Goal: Download file/media

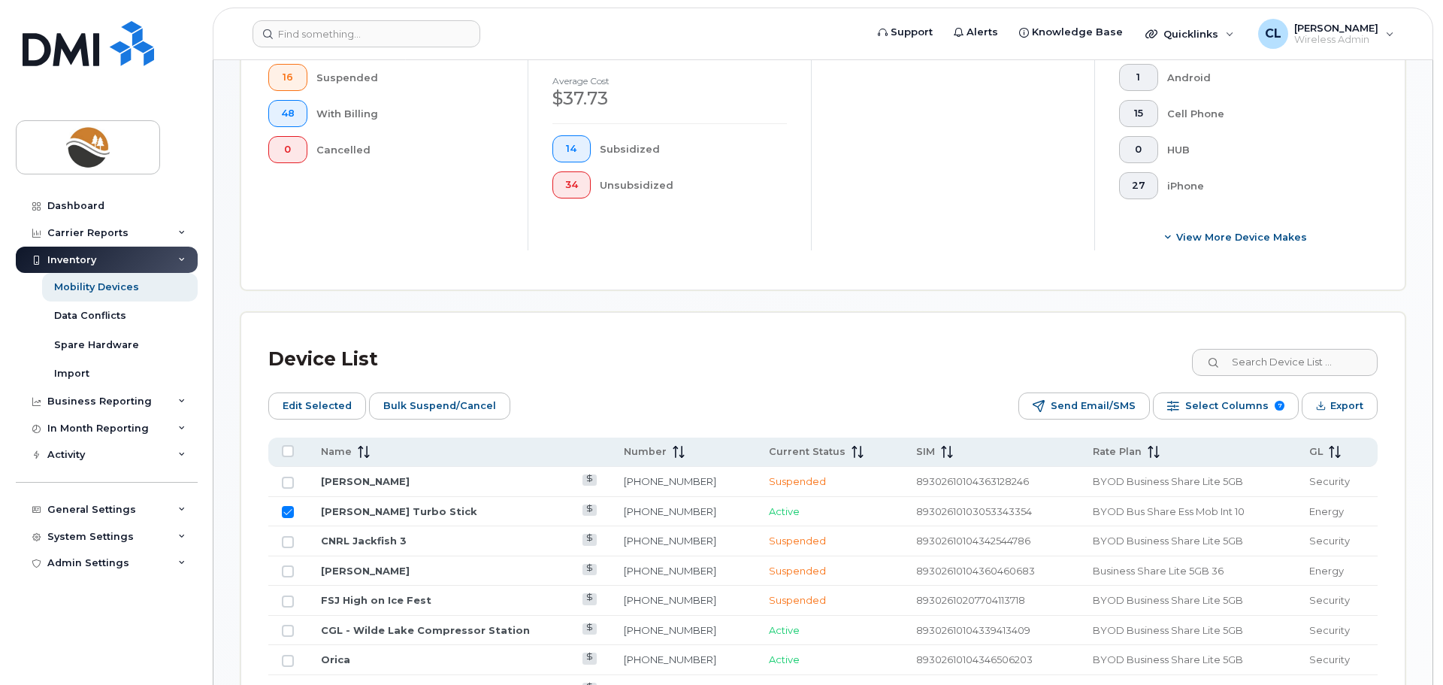
scroll to position [523, 0]
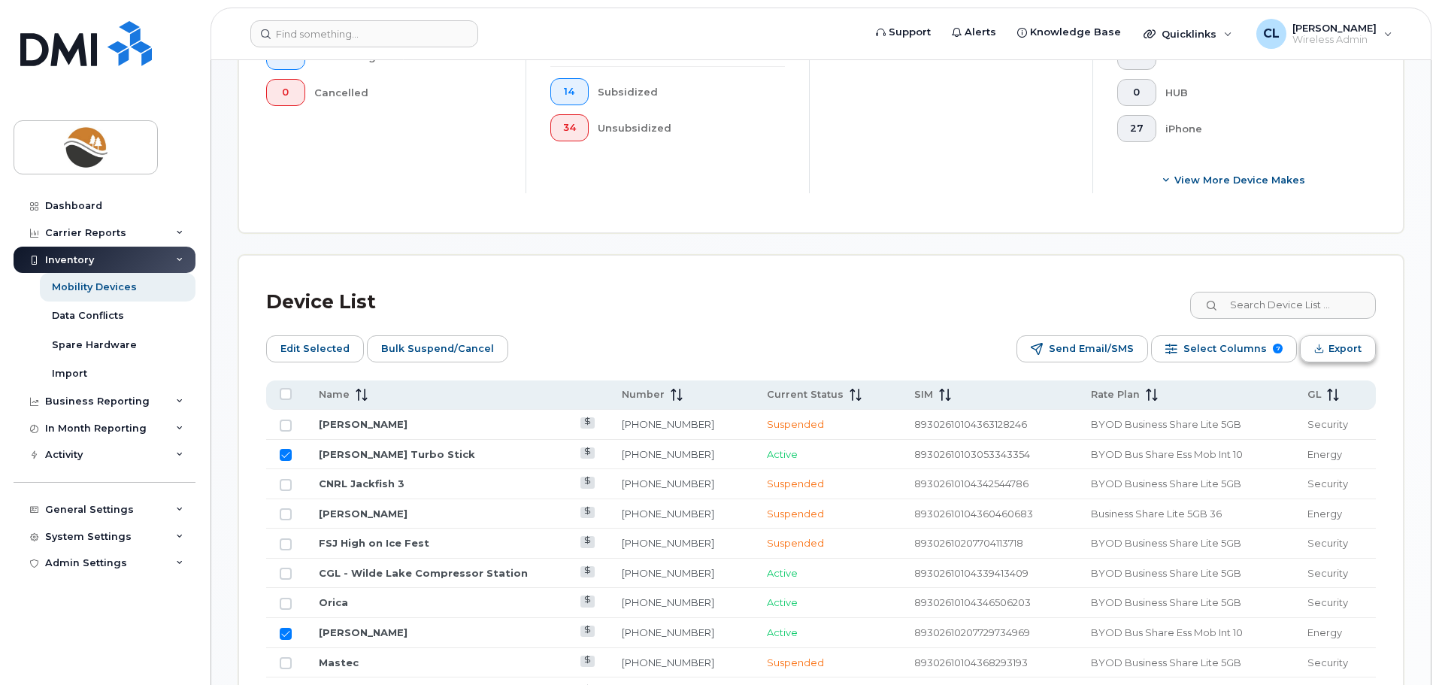
click at [1334, 338] on span "Export" at bounding box center [1344, 349] width 33 height 23
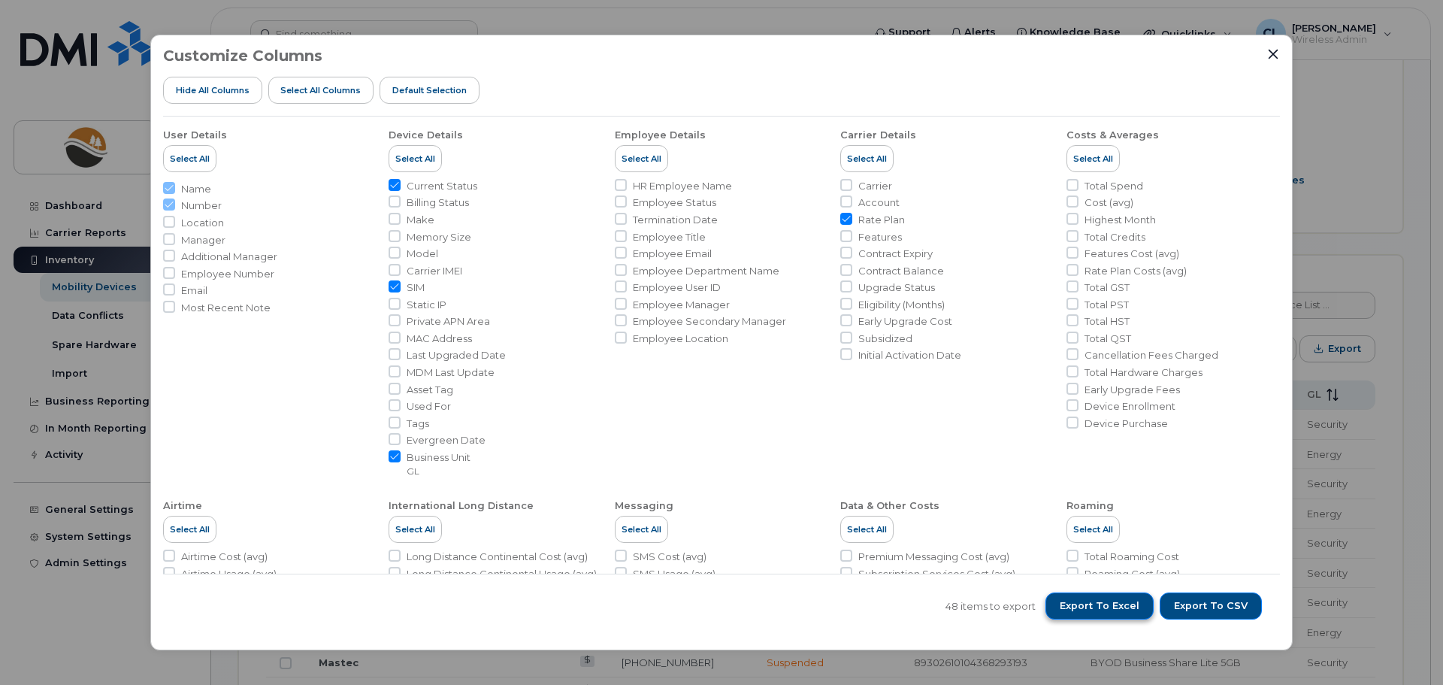
click at [1115, 605] on span "Export to Excel" at bounding box center [1100, 606] width 80 height 14
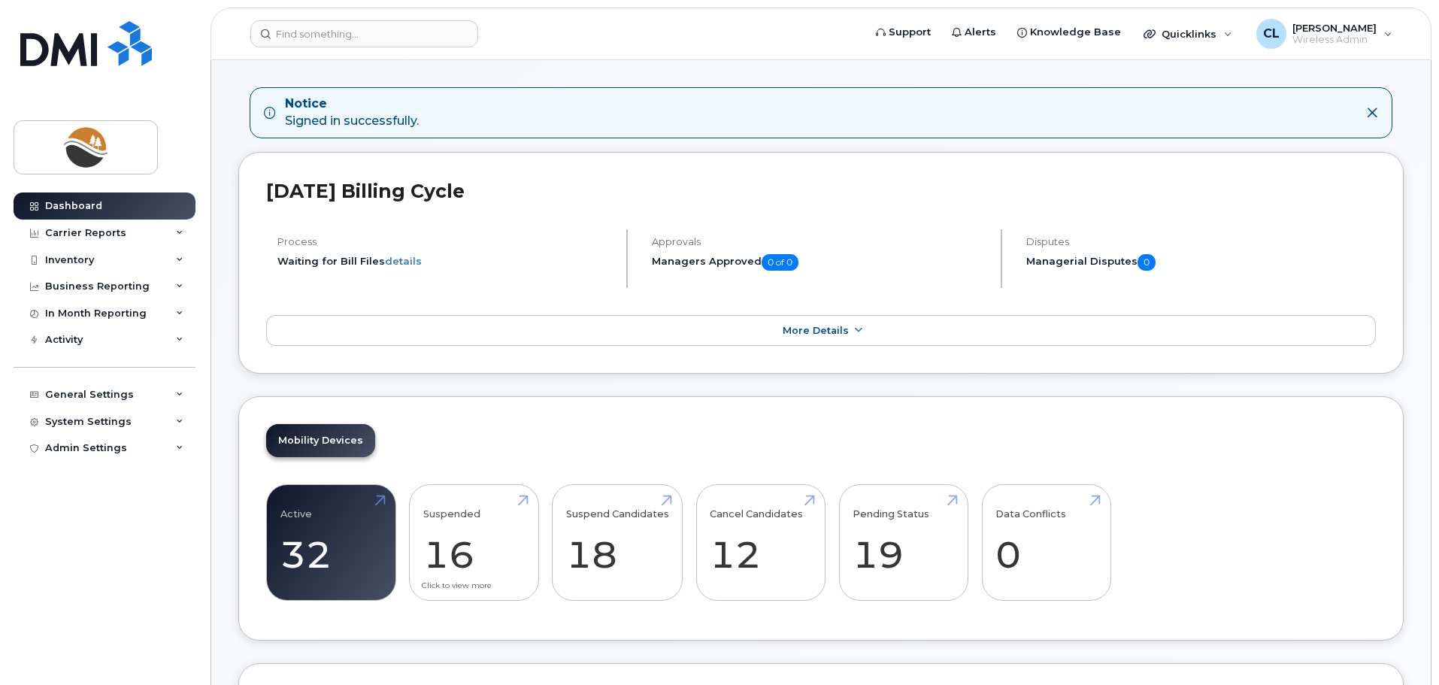
scroll to position [301, 0]
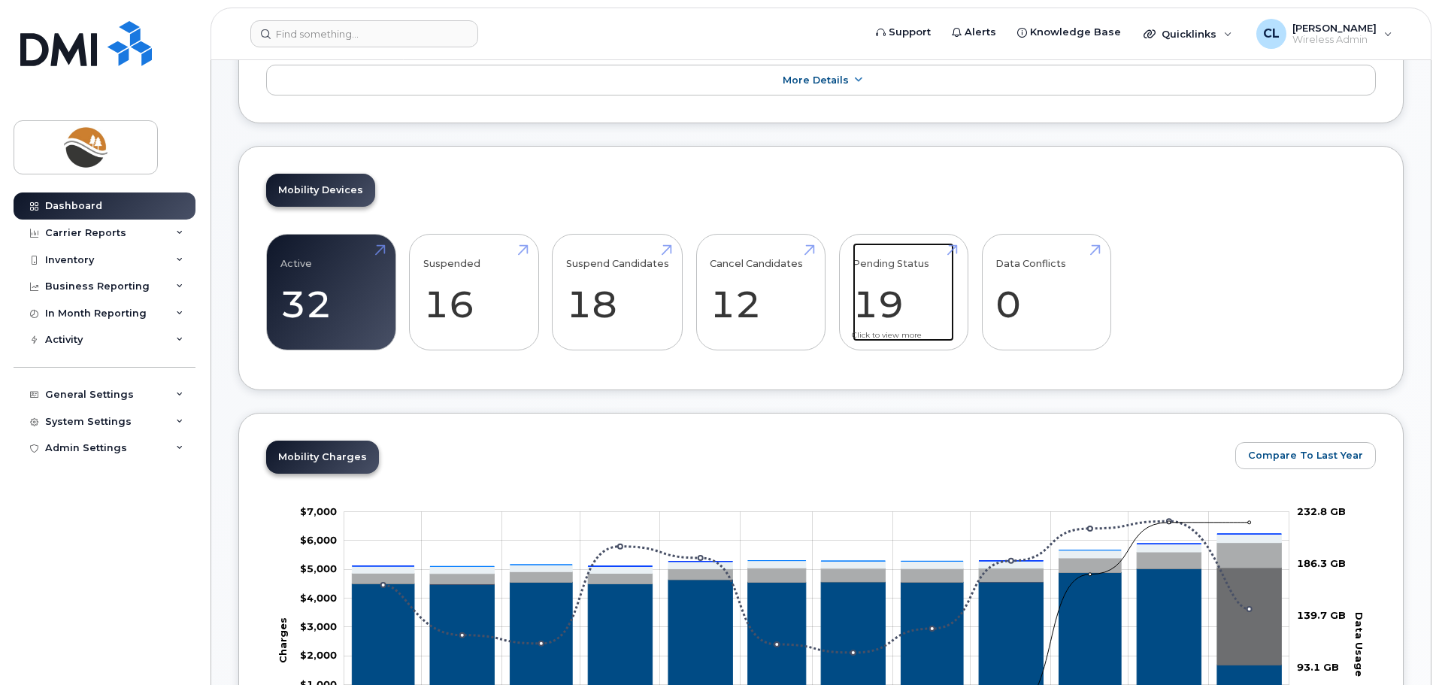
click at [874, 288] on link "Pending Status 19" at bounding box center [903, 292] width 101 height 99
